Goal: Task Accomplishment & Management: Manage account settings

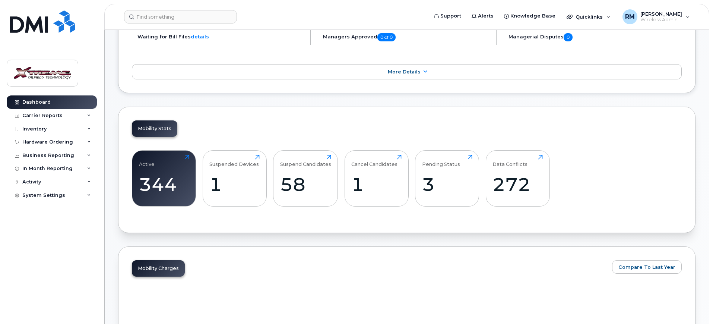
scroll to position [233, 0]
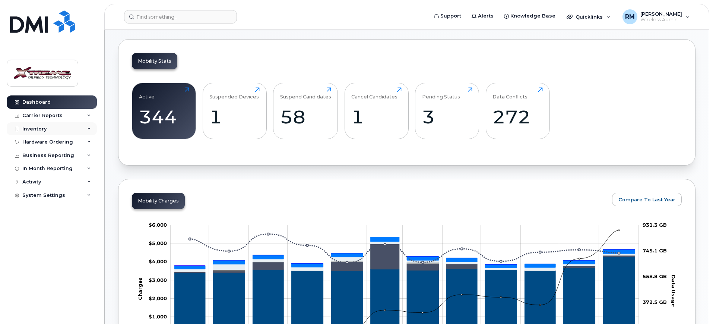
click at [41, 127] on div "Inventory" at bounding box center [34, 129] width 24 height 6
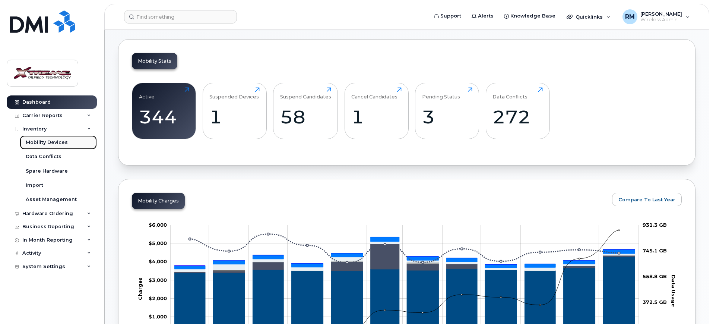
click at [51, 137] on link "Mobility Devices" at bounding box center [58, 142] width 77 height 14
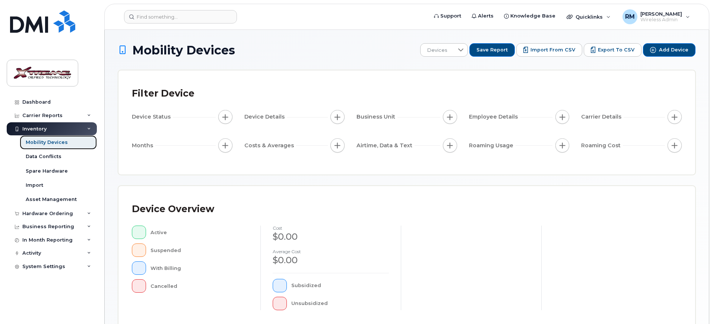
scroll to position [188, 0]
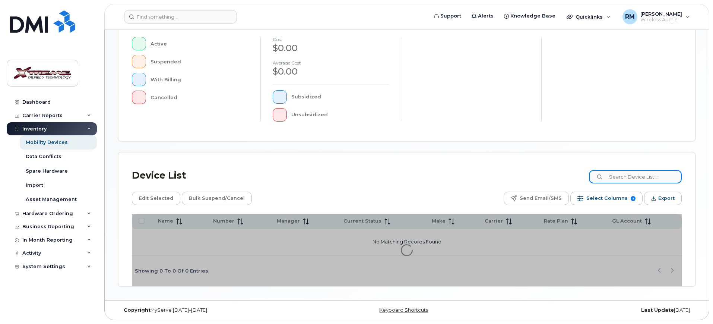
click at [643, 181] on input at bounding box center [635, 176] width 93 height 13
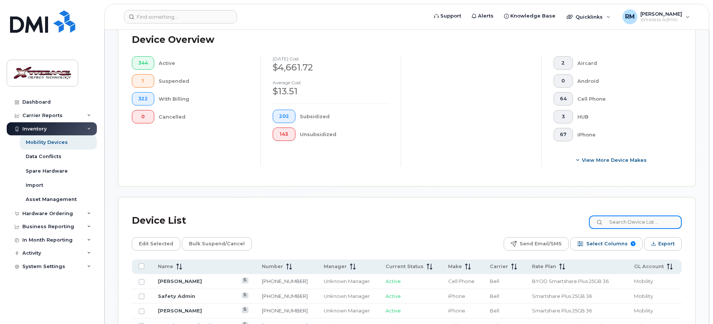
scroll to position [202, 0]
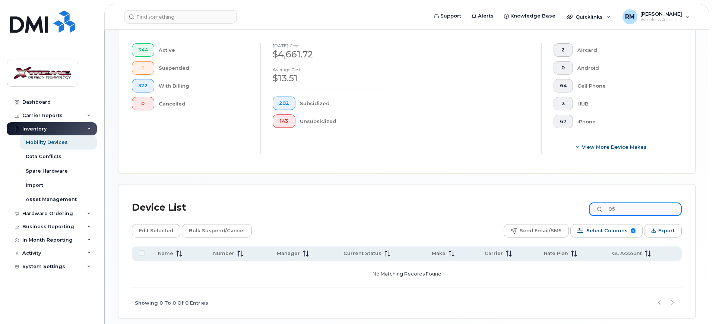
type input "9"
drag, startPoint x: 634, startPoint y: 203, endPoint x: 577, endPoint y: 202, distance: 56.6
click at [577, 202] on div "Device List 6418" at bounding box center [407, 207] width 550 height 19
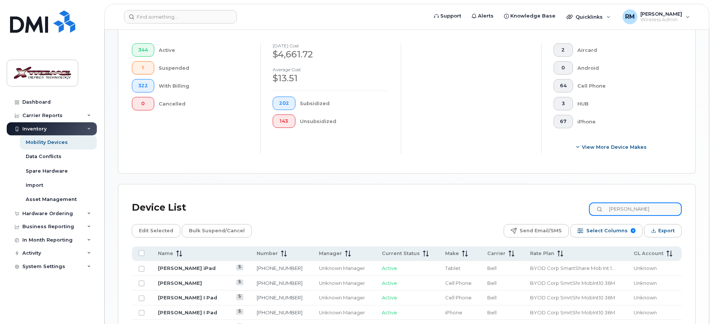
type input "brad"
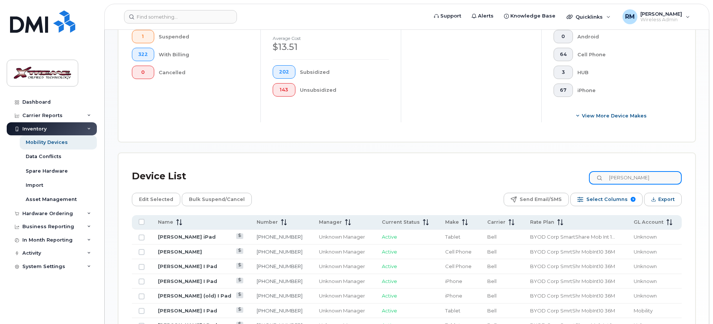
scroll to position [295, 0]
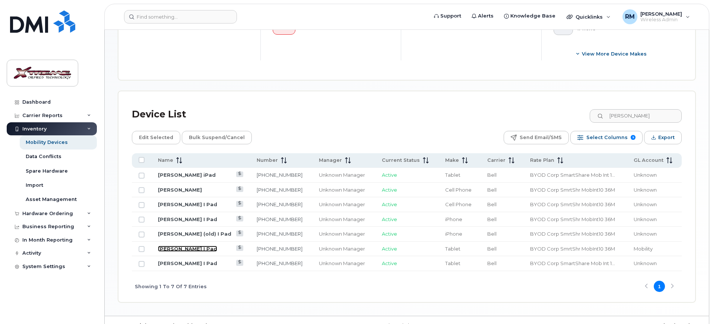
click at [184, 245] on link "Brad Mc Rury I Pad" at bounding box center [187, 248] width 59 height 6
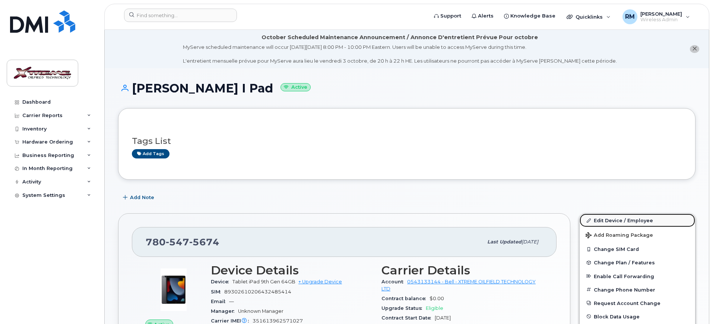
click at [610, 217] on link "Edit Device / Employee" at bounding box center [637, 219] width 115 height 13
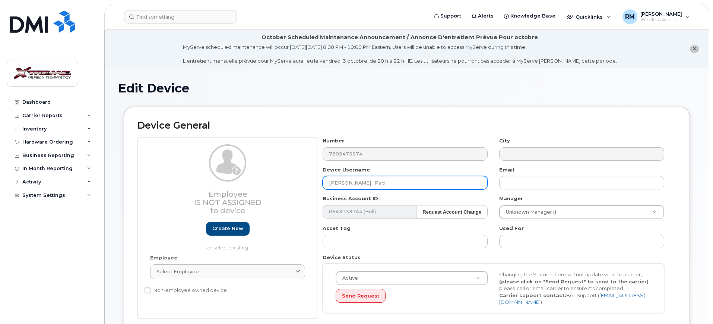
click at [363, 180] on input "Brad Mc Rury I Pad" at bounding box center [405, 182] width 165 height 13
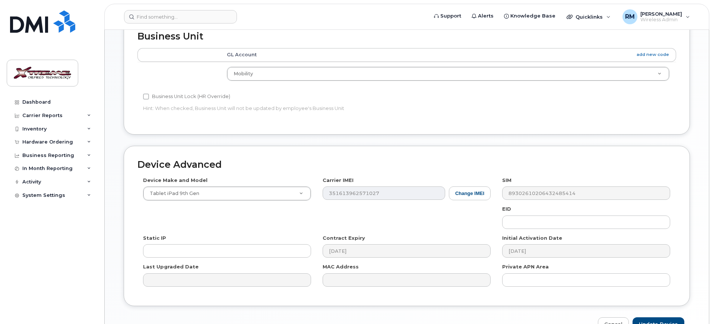
scroll to position [367, 0]
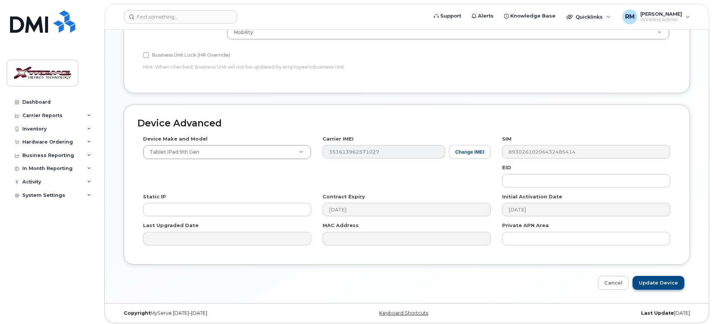
type input "Brad Mc Rury (old) I Pad"
click at [665, 279] on input "Update Device" at bounding box center [658, 283] width 52 height 14
type input "Saving..."
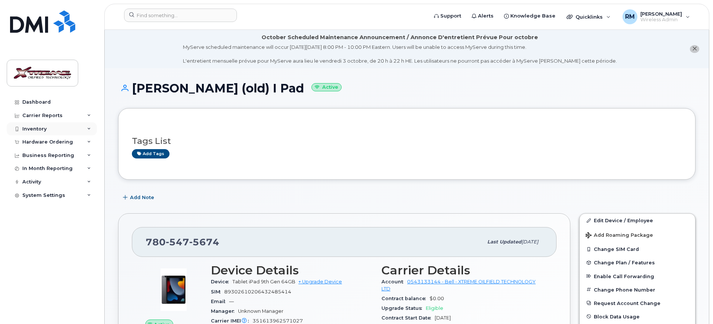
click at [32, 126] on div "Inventory" at bounding box center [34, 129] width 24 height 6
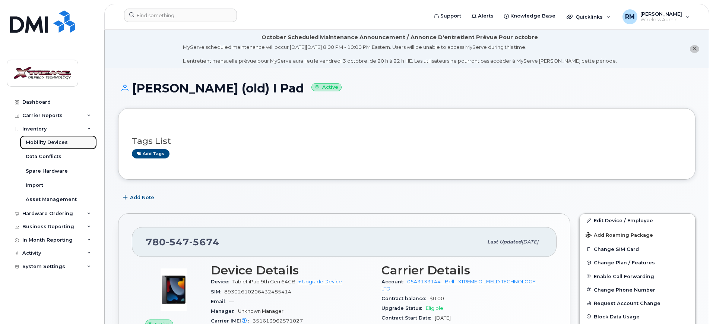
click at [57, 136] on link "Mobility Devices" at bounding box center [58, 142] width 77 height 14
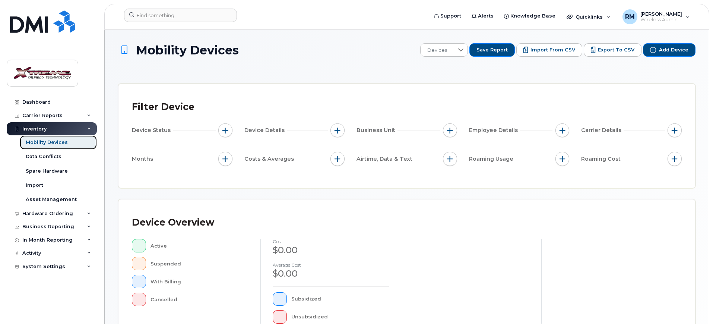
click at [56, 140] on div "Mobility Devices" at bounding box center [47, 142] width 42 height 7
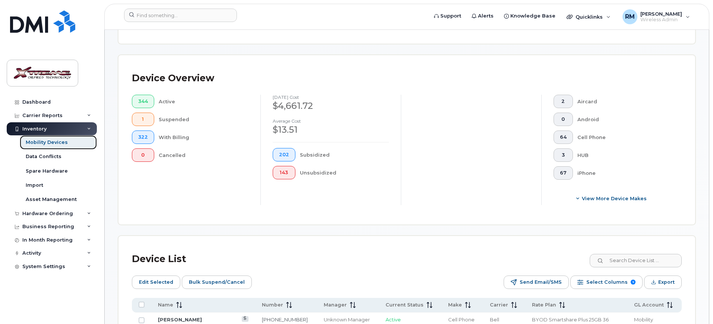
scroll to position [279, 0]
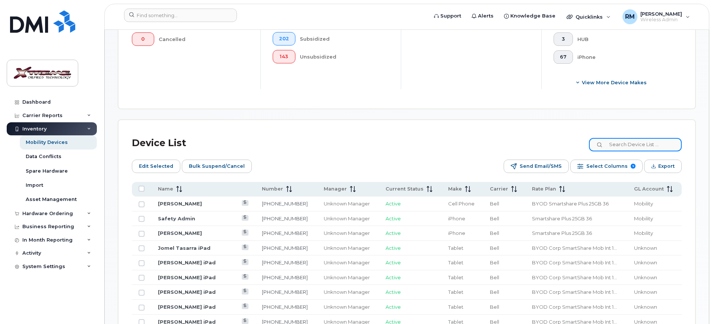
click at [647, 138] on input at bounding box center [635, 144] width 93 height 13
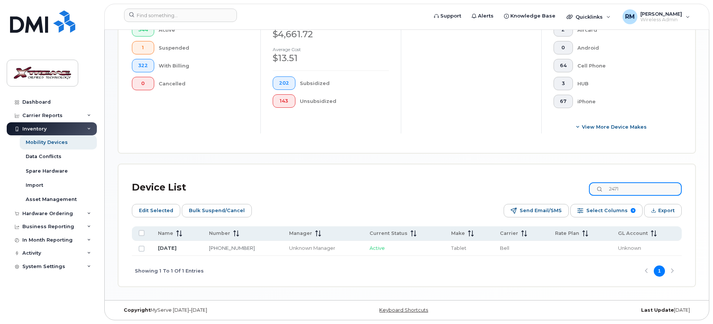
scroll to position [229, 0]
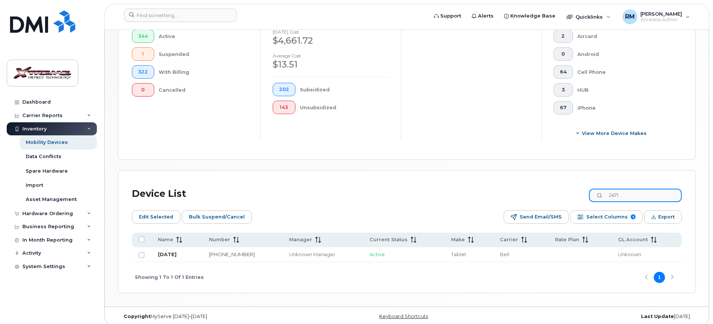
type input "2471"
click at [170, 251] on link "August 17" at bounding box center [167, 254] width 19 height 6
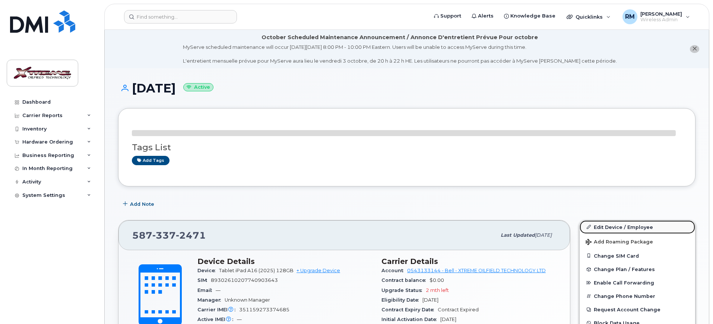
click at [617, 224] on link "Edit Device / Employee" at bounding box center [637, 226] width 115 height 13
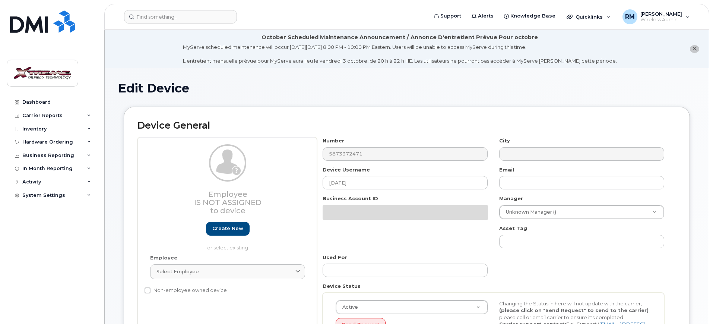
select select "4343095"
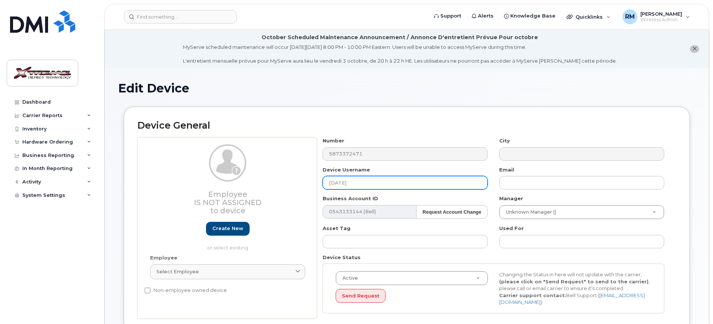
drag, startPoint x: 361, startPoint y: 180, endPoint x: 169, endPoint y: 189, distance: 191.3
click at [175, 190] on div "Employee Is not assigned to device Create new or select existing Employee Selec…" at bounding box center [406, 227] width 539 height 181
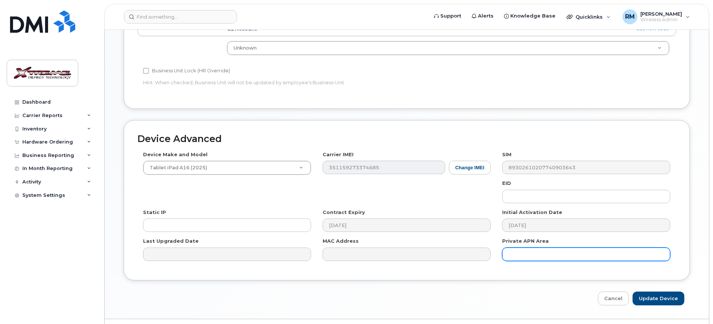
scroll to position [367, 0]
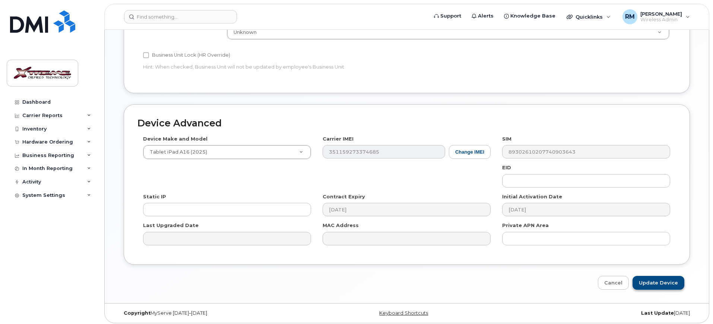
type input "[PERSON_NAME] iPad"
click at [659, 280] on input "Update Device" at bounding box center [658, 283] width 52 height 14
type input "Saving..."
